Goal: Check status: Check status

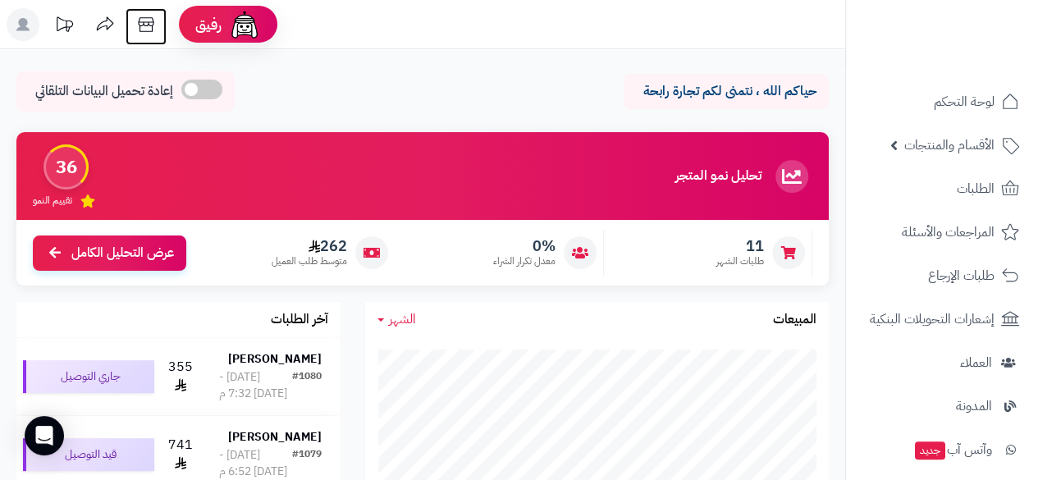
click at [144, 21] on icon at bounding box center [146, 24] width 33 height 33
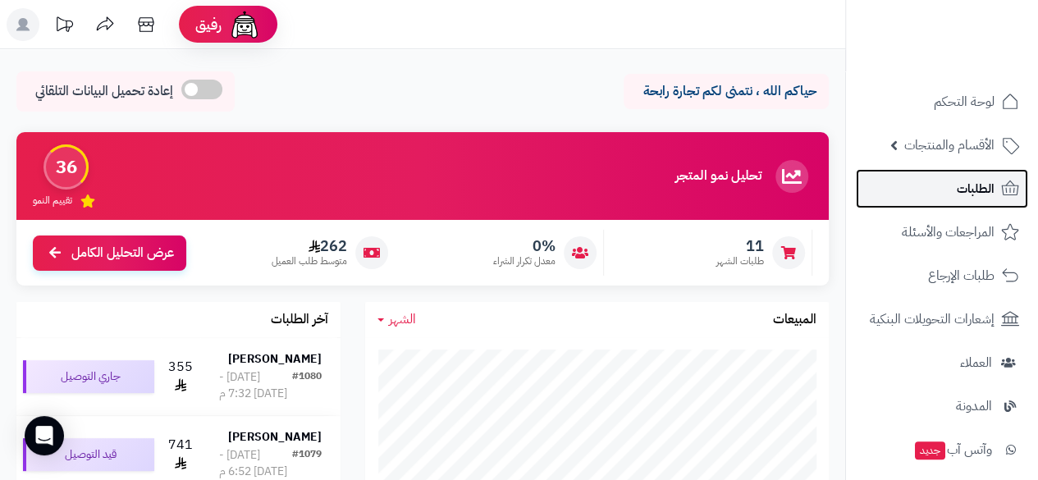
click at [954, 186] on link "الطلبات" at bounding box center [942, 188] width 172 height 39
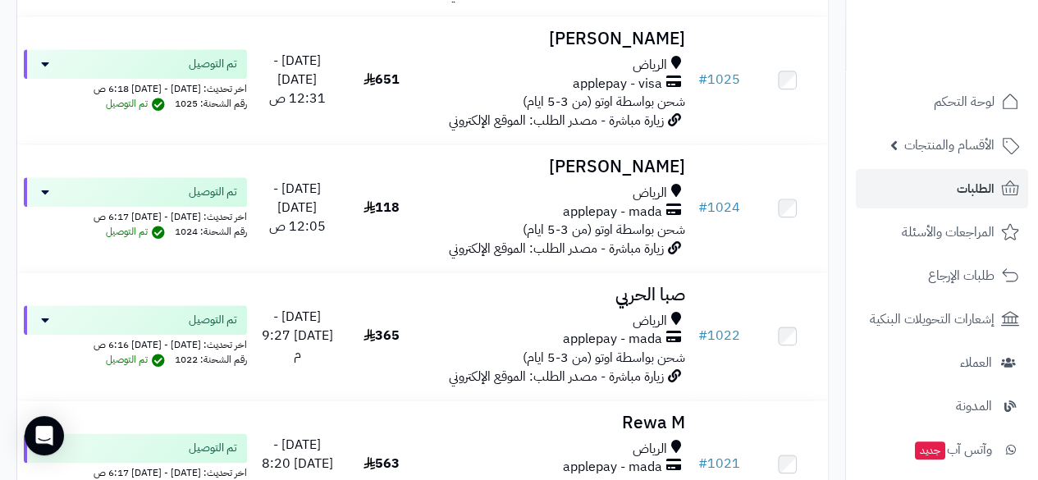
scroll to position [3843, 0]
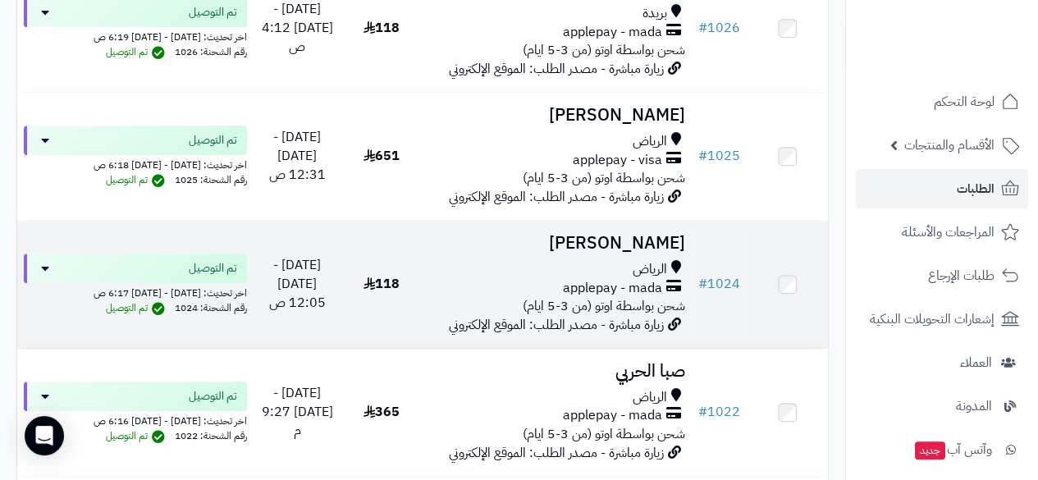
click at [224, 315] on span "رقم الشحنة: 1024" at bounding box center [211, 307] width 72 height 15
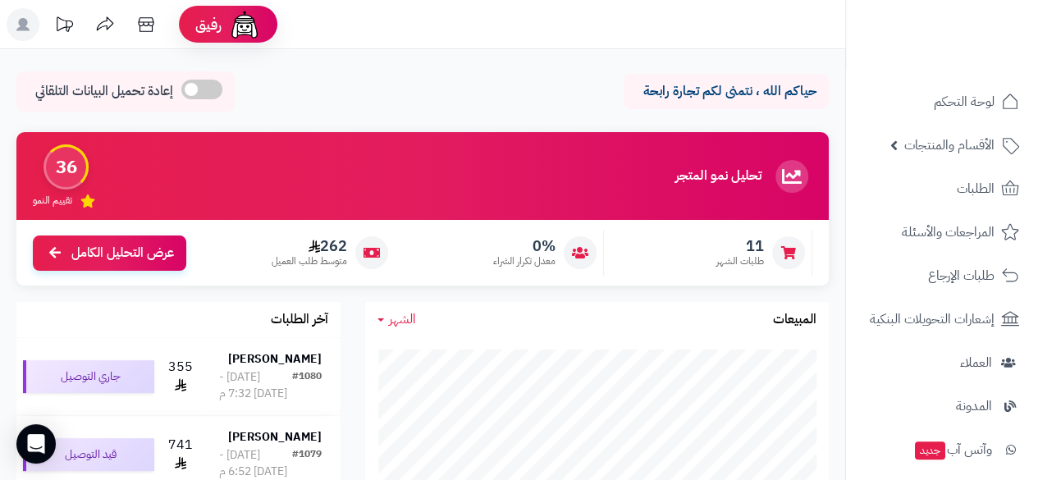
click at [135, 18] on icon at bounding box center [146, 24] width 33 height 33
